Goal: Task Accomplishment & Management: Manage account settings

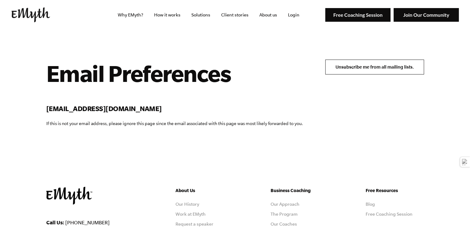
click at [366, 67] on input "Unsubscribe me from all mailing lists." at bounding box center [375, 67] width 99 height 15
click at [382, 68] on input "Unsubscribe me from all mailing lists." at bounding box center [375, 67] width 99 height 15
